Goal: Information Seeking & Learning: Learn about a topic

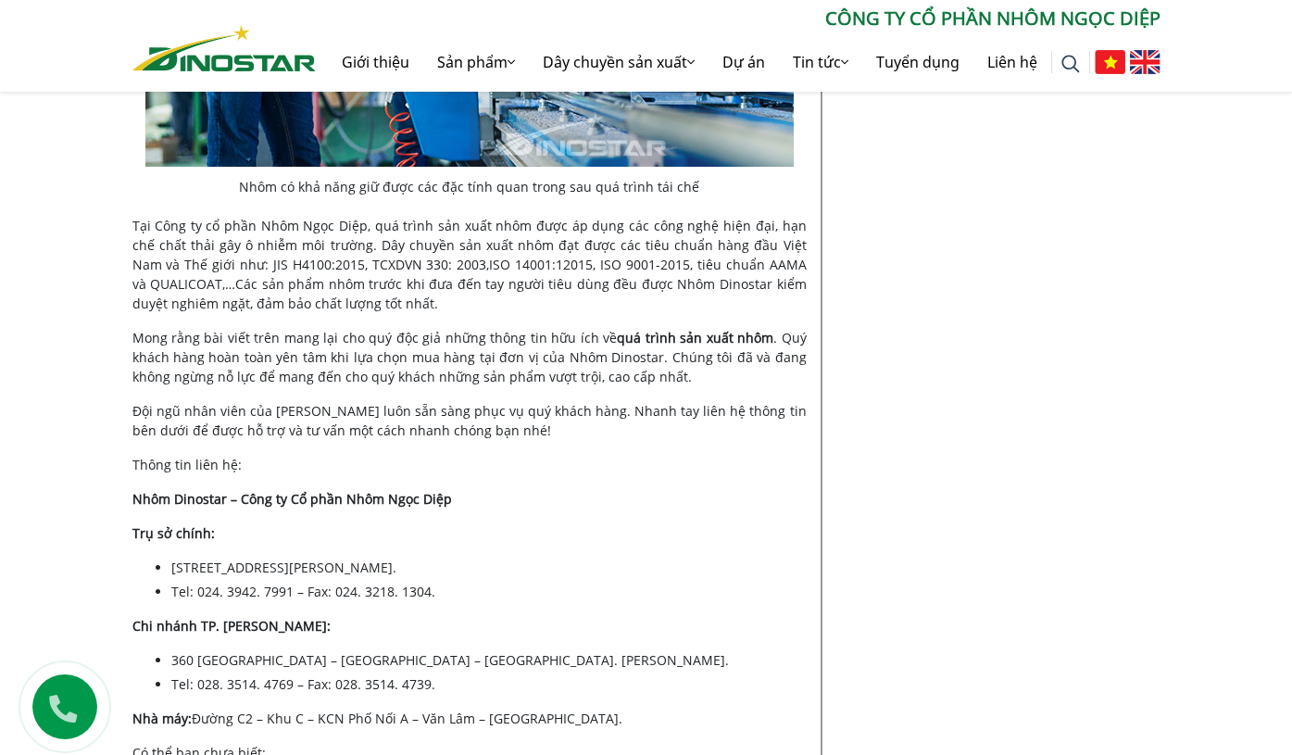
scroll to position [3772, 0]
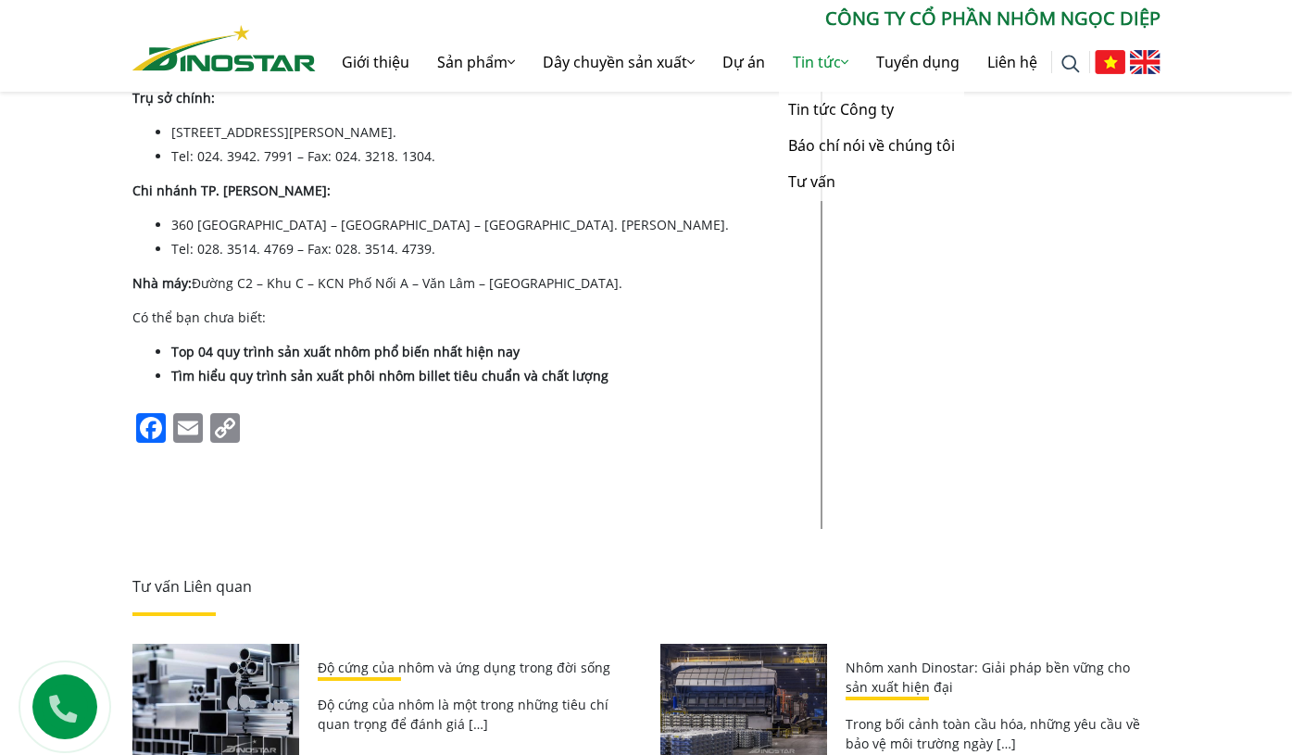
click at [827, 60] on link "Tin tức" at bounding box center [820, 61] width 83 height 59
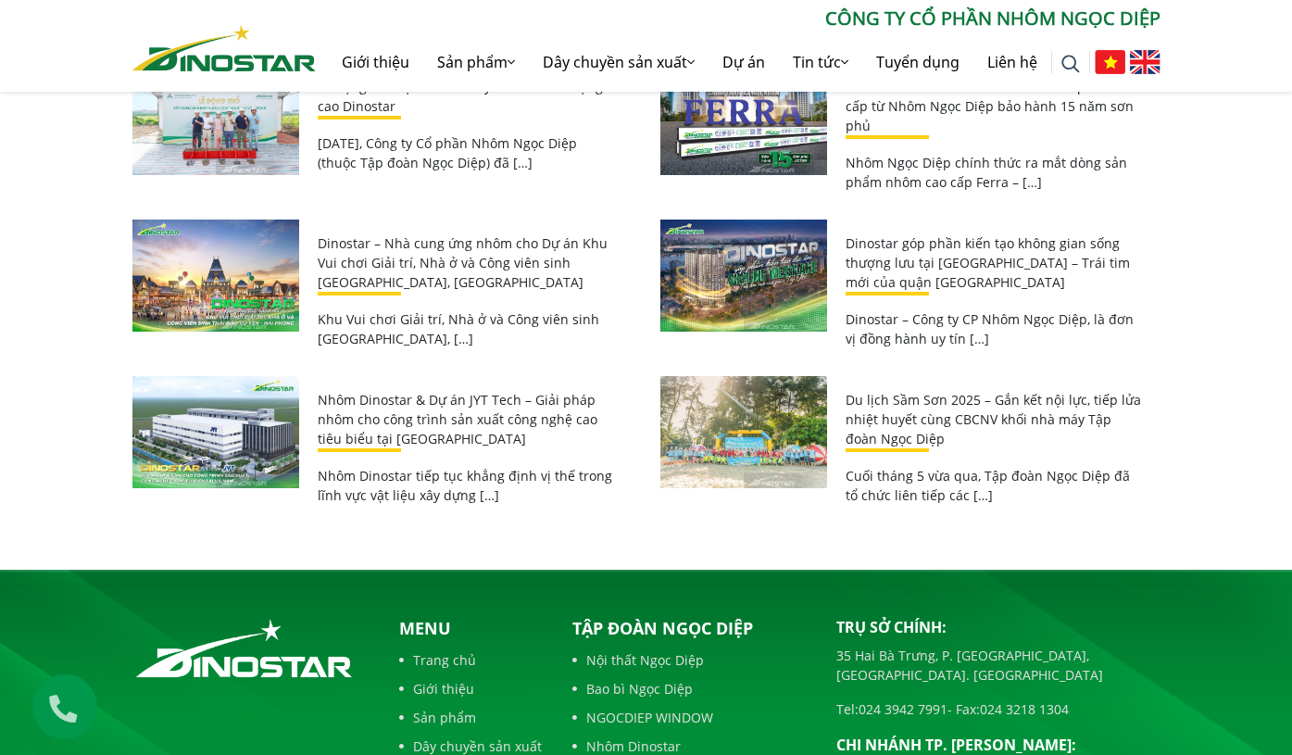
scroll to position [8400, 0]
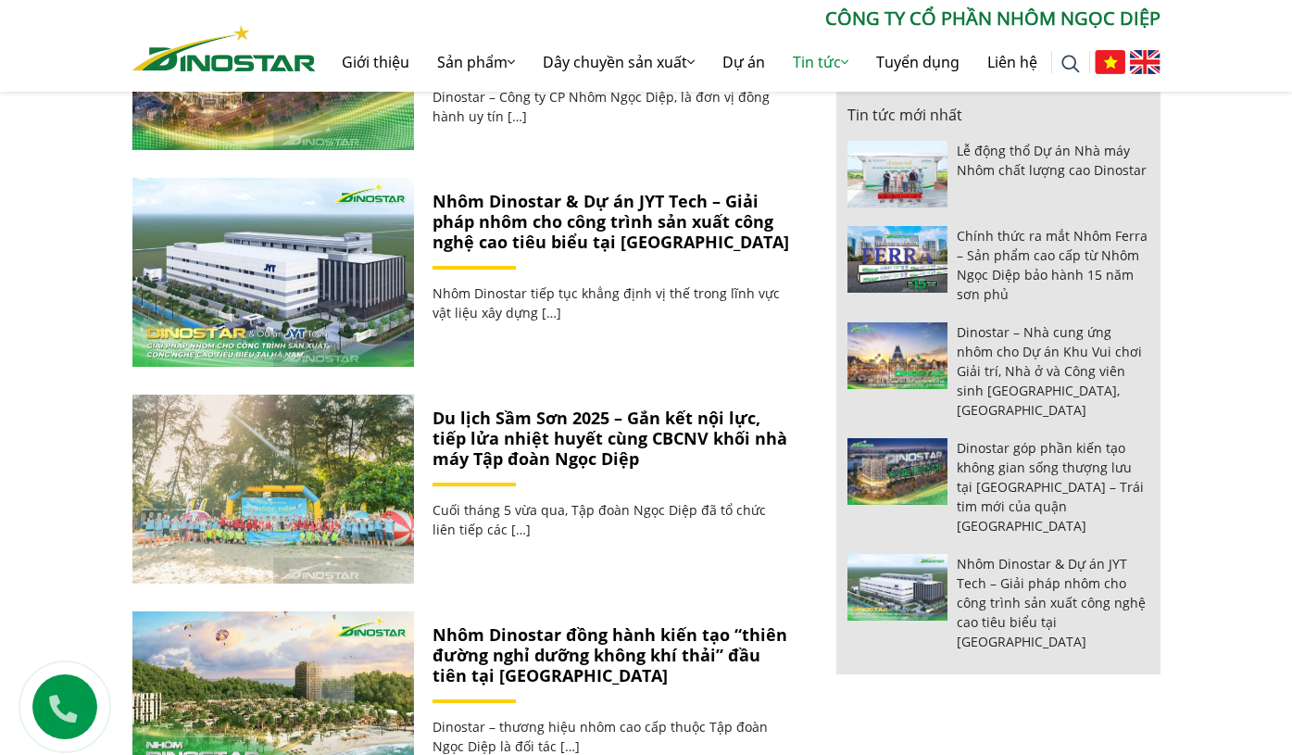
scroll to position [2006, 0]
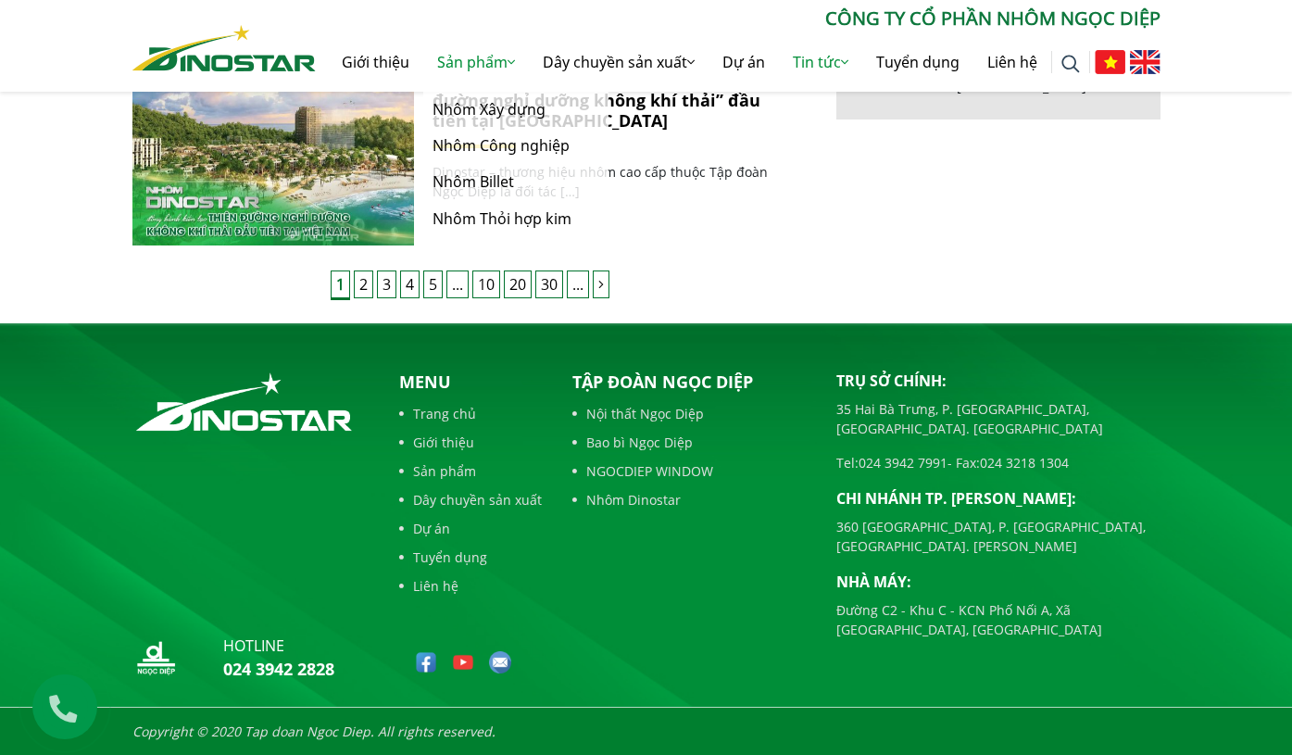
click at [461, 46] on link "Sản phẩm" at bounding box center [476, 61] width 106 height 59
click at [461, 64] on link "Sản phẩm" at bounding box center [476, 61] width 106 height 59
